Goal: Find specific page/section

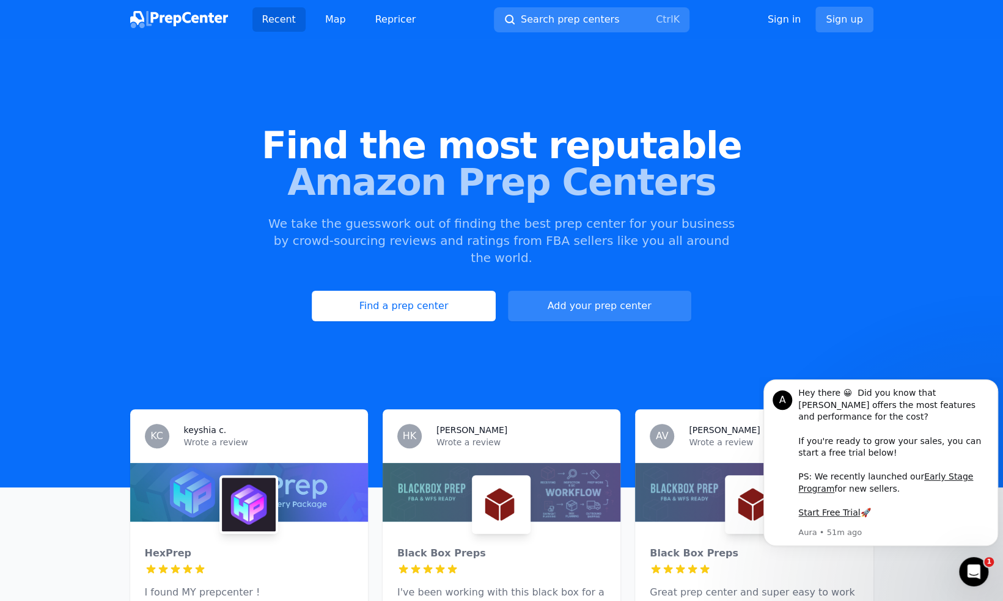
click at [934, 198] on span "Amazon Prep Centers" at bounding box center [502, 182] width 964 height 37
click at [406, 291] on link "Find a prep center" at bounding box center [403, 306] width 183 height 31
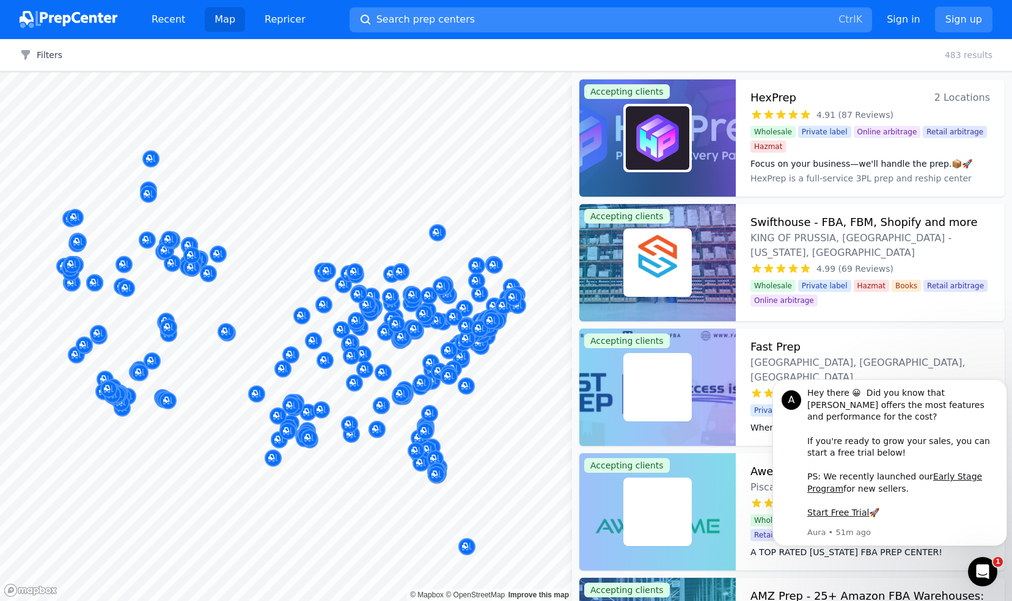
click at [439, 22] on span "Search prep centers" at bounding box center [425, 19] width 98 height 15
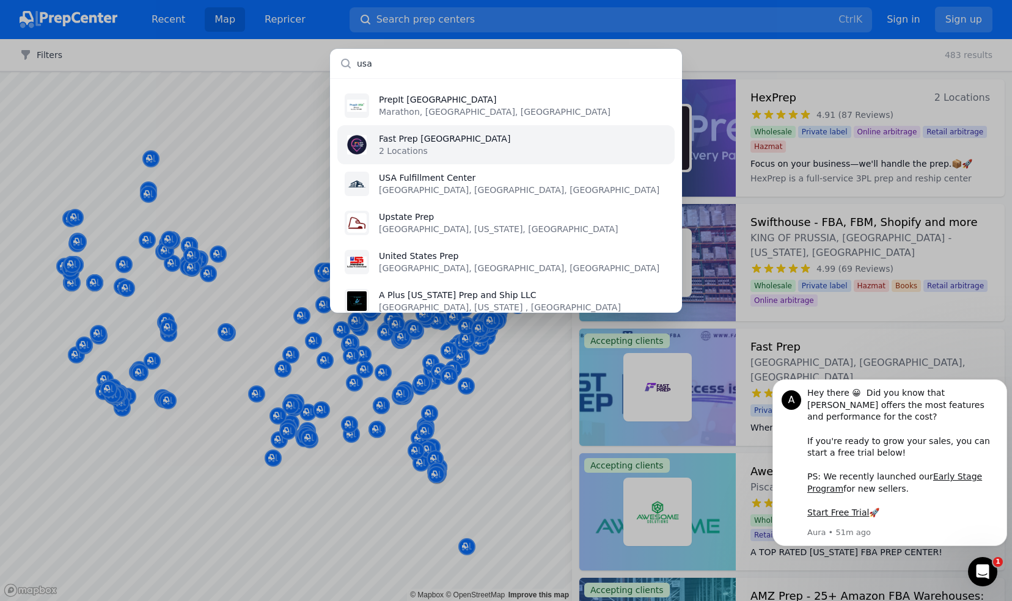
type input "usa"
click at [525, 145] on li "Fast Prep [GEOGRAPHIC_DATA] 2 Locations" at bounding box center [505, 144] width 337 height 39
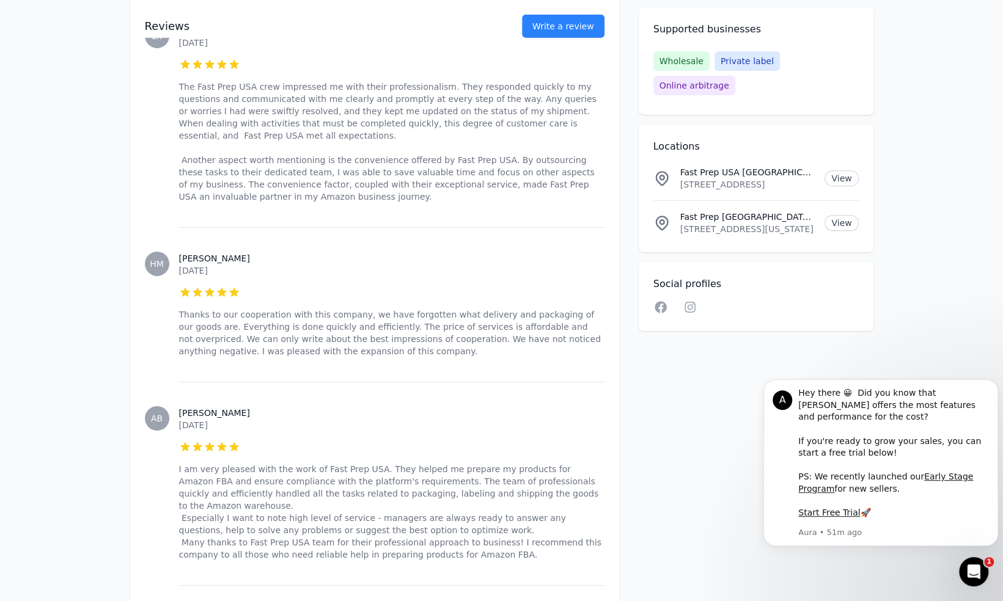
scroll to position [5619, 0]
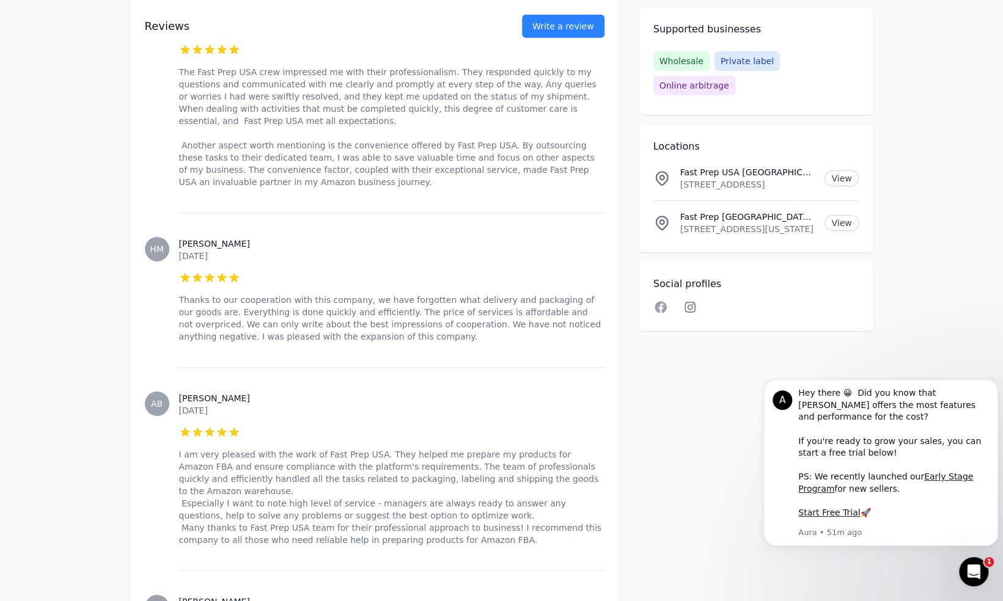
click at [687, 302] on icon at bounding box center [689, 307] width 11 height 11
